Goal: Task Accomplishment & Management: Manage account settings

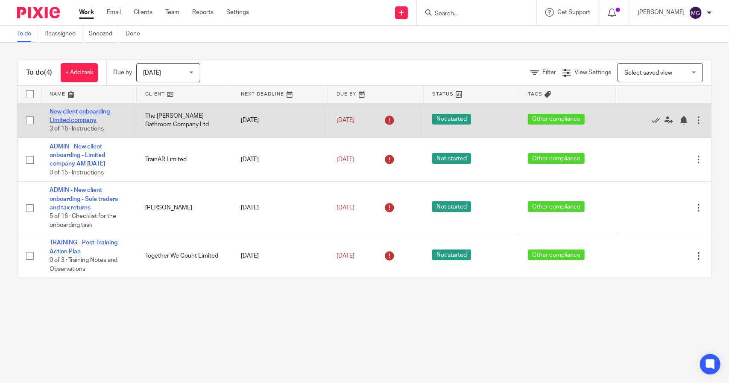
click at [80, 114] on link "New client onboarding - Limited company" at bounding box center [82, 116] width 64 height 15
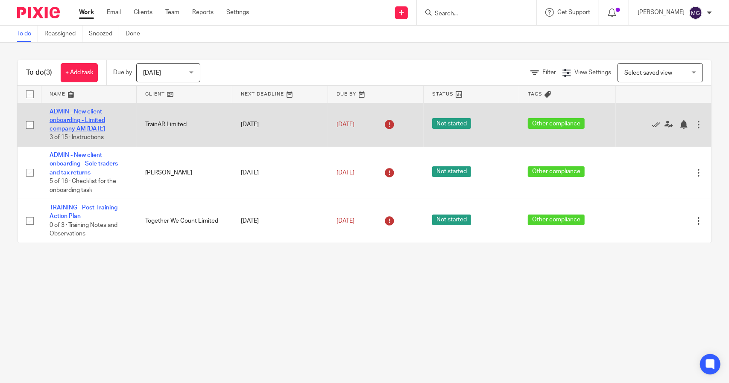
click at [86, 118] on link "ADMIN - New client onboarding - Limited company AM [DATE]" at bounding box center [78, 120] width 56 height 23
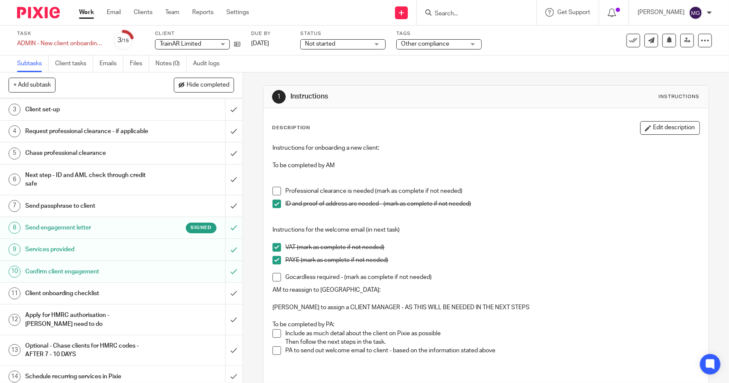
scroll to position [76, 0]
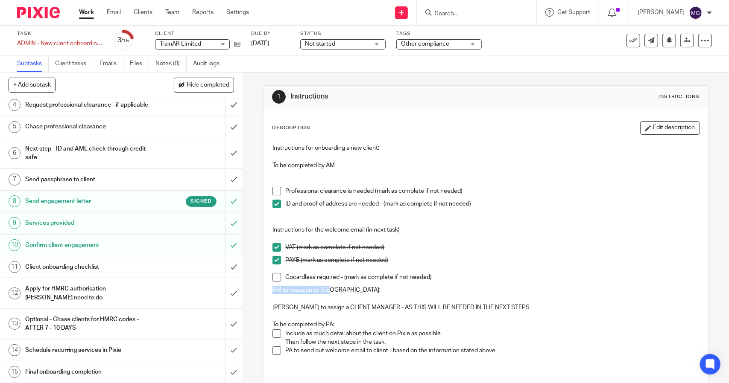
drag, startPoint x: 269, startPoint y: 289, endPoint x: 333, endPoint y: 292, distance: 63.3
click at [333, 292] on p "AM to reassign to PA:" at bounding box center [485, 290] width 427 height 9
click at [85, 266] on h1 "Client onboarding checklist" at bounding box center [89, 267] width 128 height 13
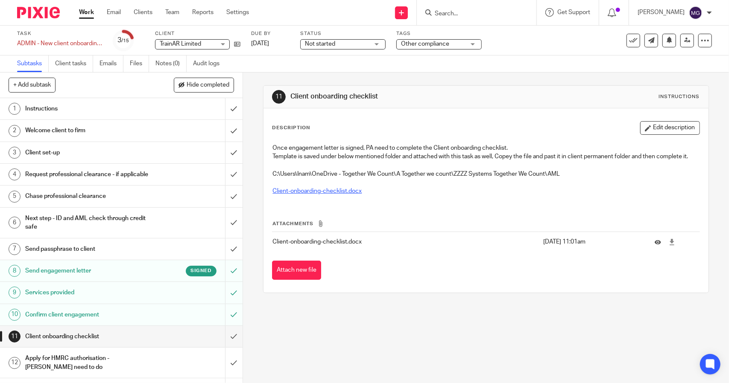
click at [328, 194] on link "Client-onboarding-checklist.docx" at bounding box center [316, 191] width 89 height 6
click at [86, 12] on link "Work" at bounding box center [86, 12] width 15 height 9
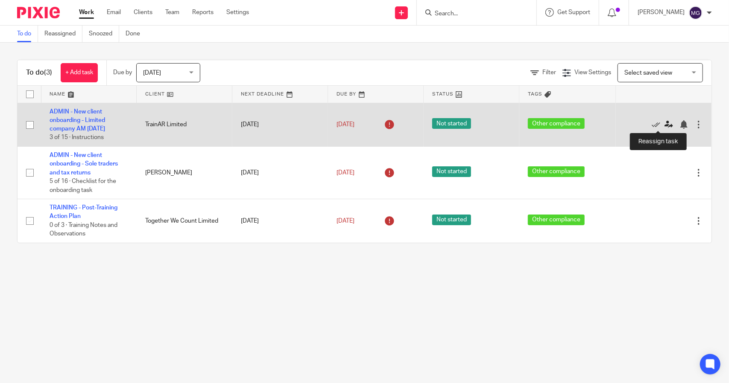
click at [664, 124] on icon at bounding box center [668, 124] width 9 height 9
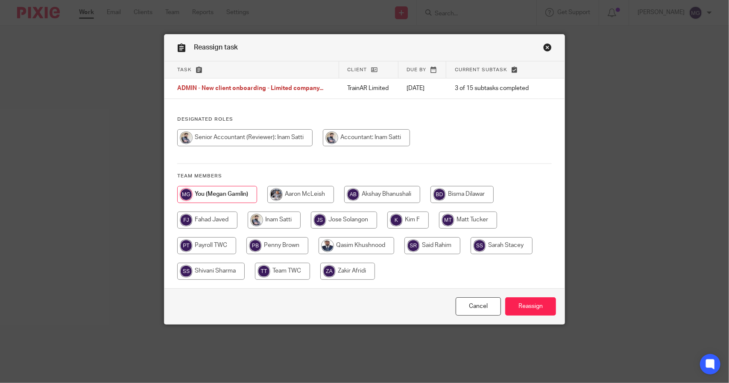
click at [284, 195] on input "radio" at bounding box center [300, 194] width 67 height 17
radio input "true"
click at [539, 309] on input "Reassign" at bounding box center [530, 307] width 51 height 18
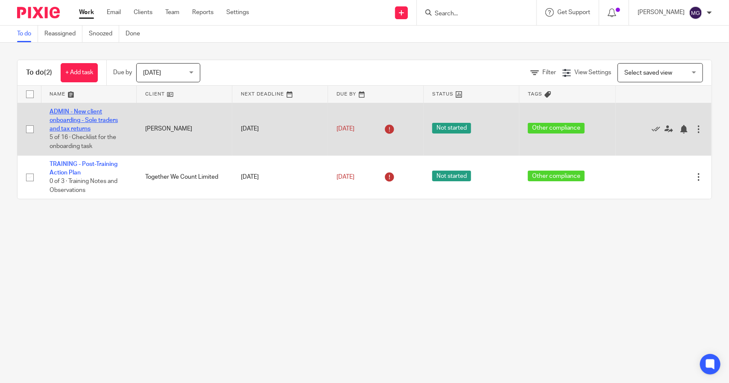
click at [75, 121] on link "ADMIN - New client onboarding - Sole traders and tax returns" at bounding box center [84, 120] width 68 height 23
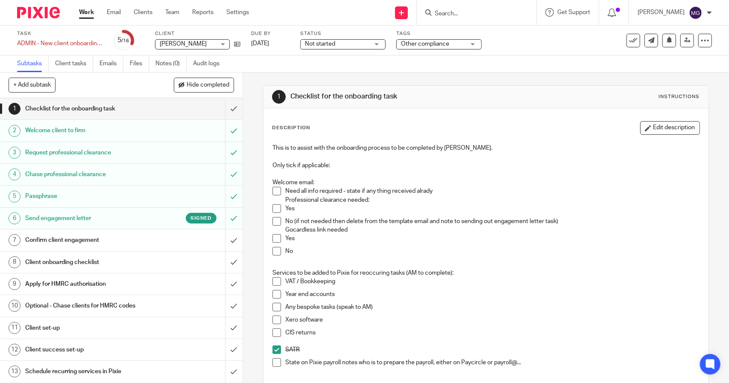
click at [111, 129] on h1 "Welcome client to firm" at bounding box center [89, 130] width 128 height 13
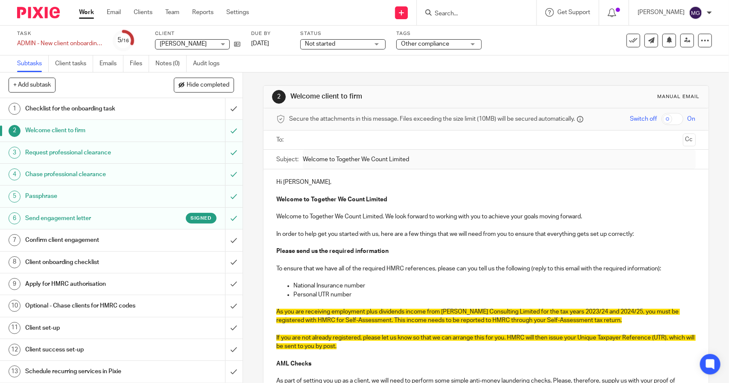
click at [130, 239] on h1 "Confirm client engagement" at bounding box center [89, 240] width 128 height 13
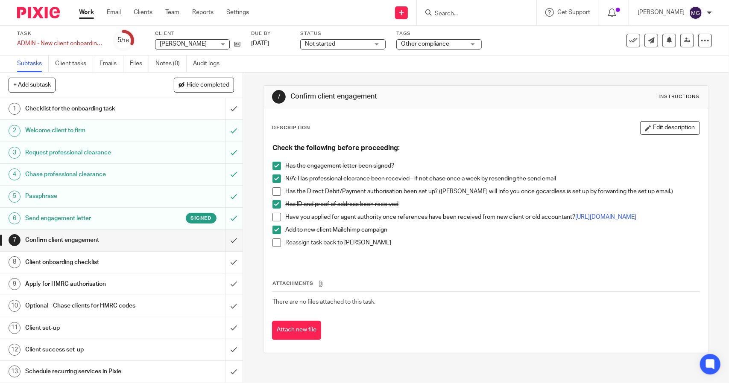
click at [86, 10] on link "Work" at bounding box center [86, 12] width 15 height 9
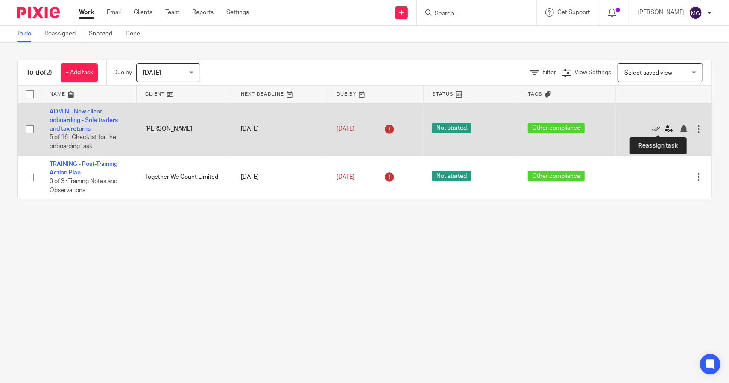
click at [664, 128] on icon at bounding box center [668, 129] width 9 height 9
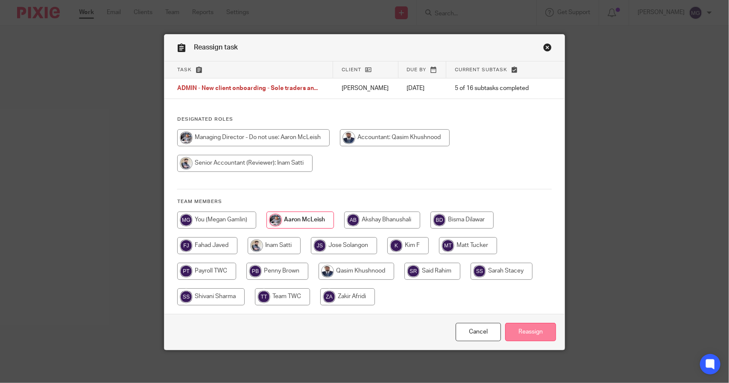
click at [521, 336] on input "Reassign" at bounding box center [530, 332] width 51 height 18
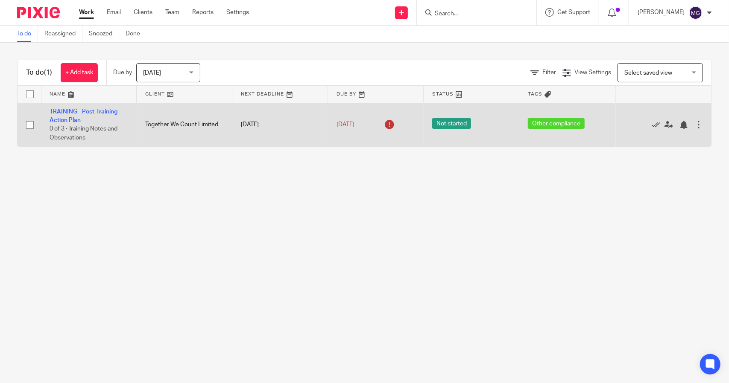
click at [59, 107] on td "TRAINING - Post-Training Action Plan 0 of 3 · Training Notes and Observations" at bounding box center [89, 125] width 96 height 44
click at [59, 111] on link "TRAINING - Post-Training Action Plan" at bounding box center [84, 116] width 68 height 15
